Goal: Find specific page/section: Find specific page/section

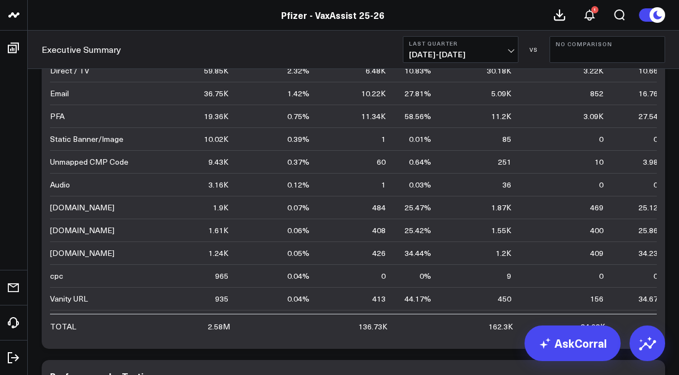
scroll to position [3293, 0]
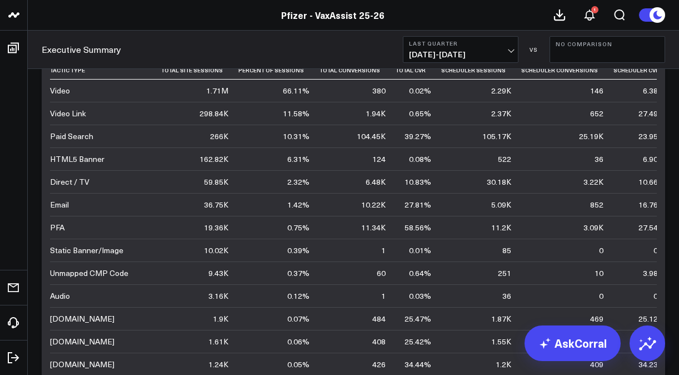
drag, startPoint x: 674, startPoint y: 163, endPoint x: 129, endPoint y: 2, distance: 568.5
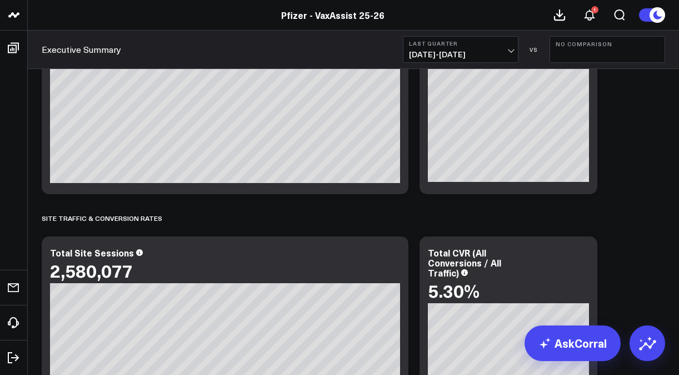
scroll to position [1707, 0]
